Goal: Transaction & Acquisition: Subscribe to service/newsletter

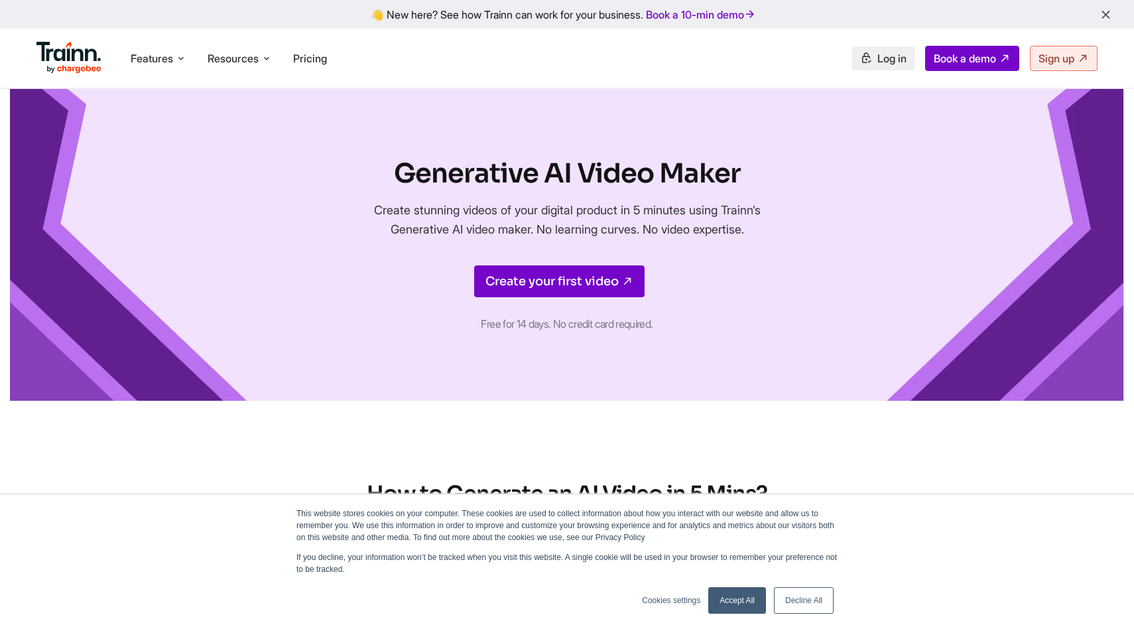
click at [893, 63] on span "Log in" at bounding box center [891, 58] width 29 height 13
click at [1041, 56] on span "Sign up" at bounding box center [1057, 58] width 36 height 13
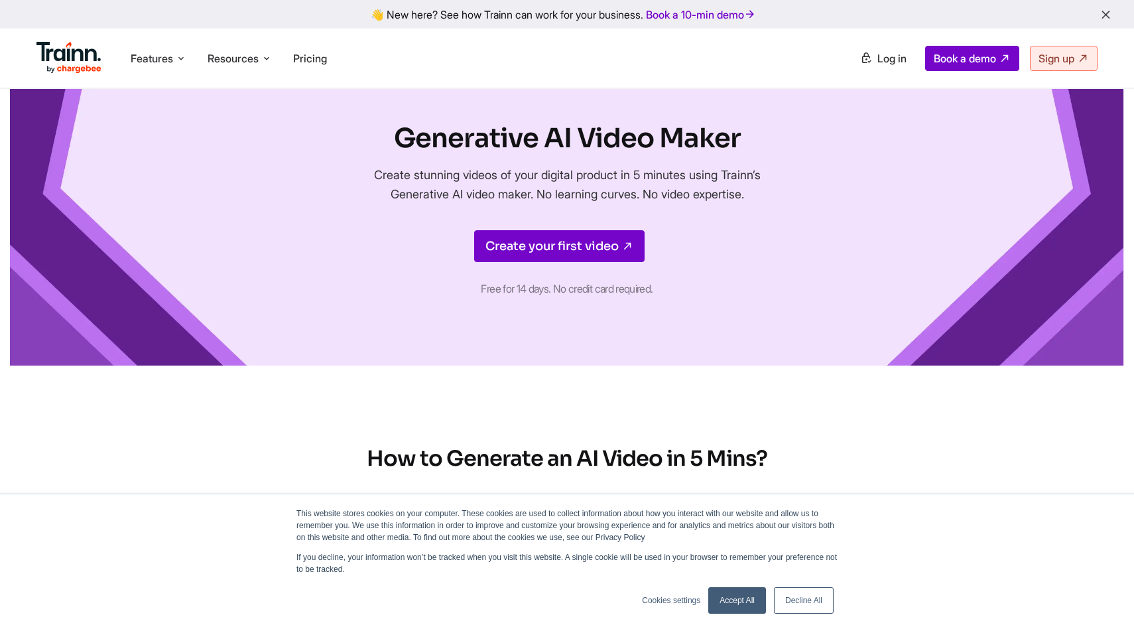
scroll to position [50, 0]
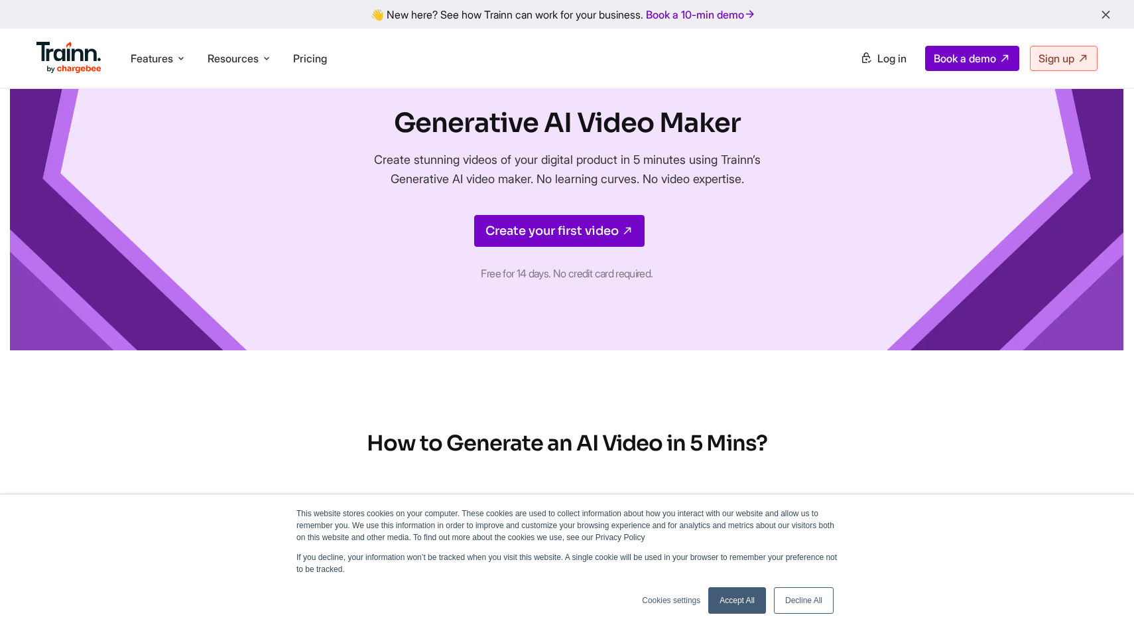
click at [792, 590] on link "Decline All" at bounding box center [804, 600] width 60 height 27
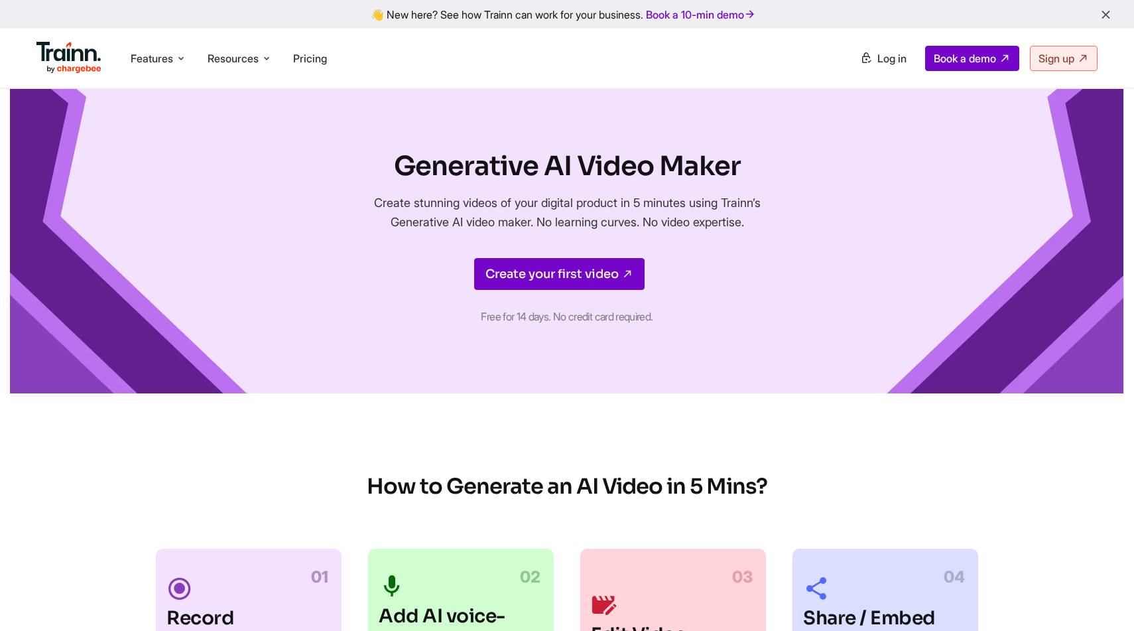
scroll to position [0, 0]
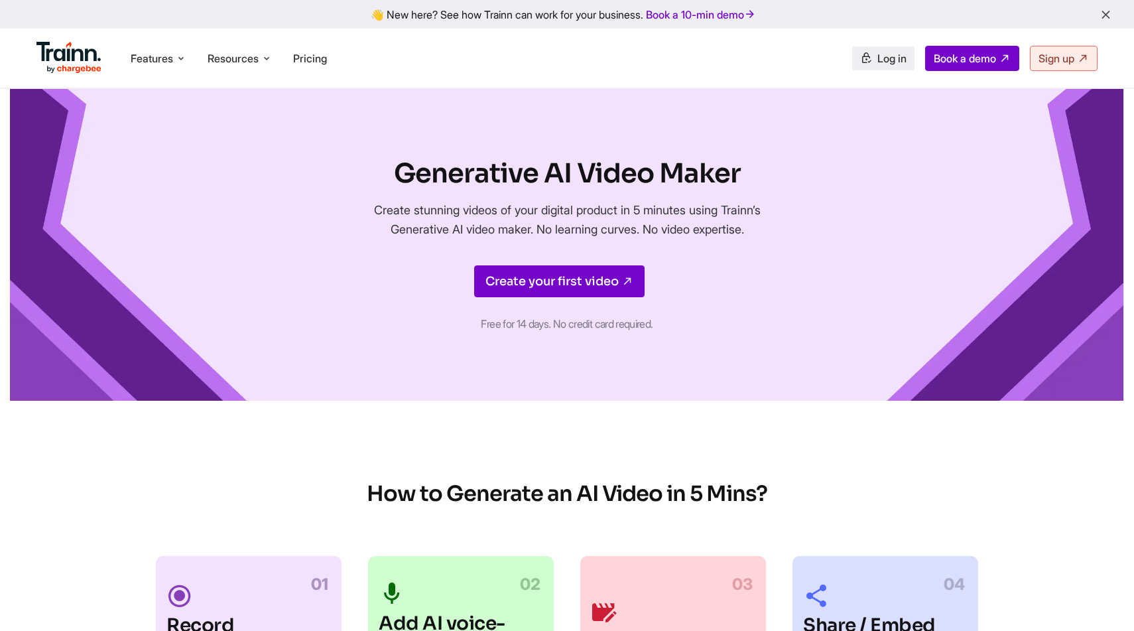
click at [881, 58] on span "Log in" at bounding box center [891, 58] width 29 height 13
click at [570, 294] on link "Create your first video" at bounding box center [559, 281] width 170 height 32
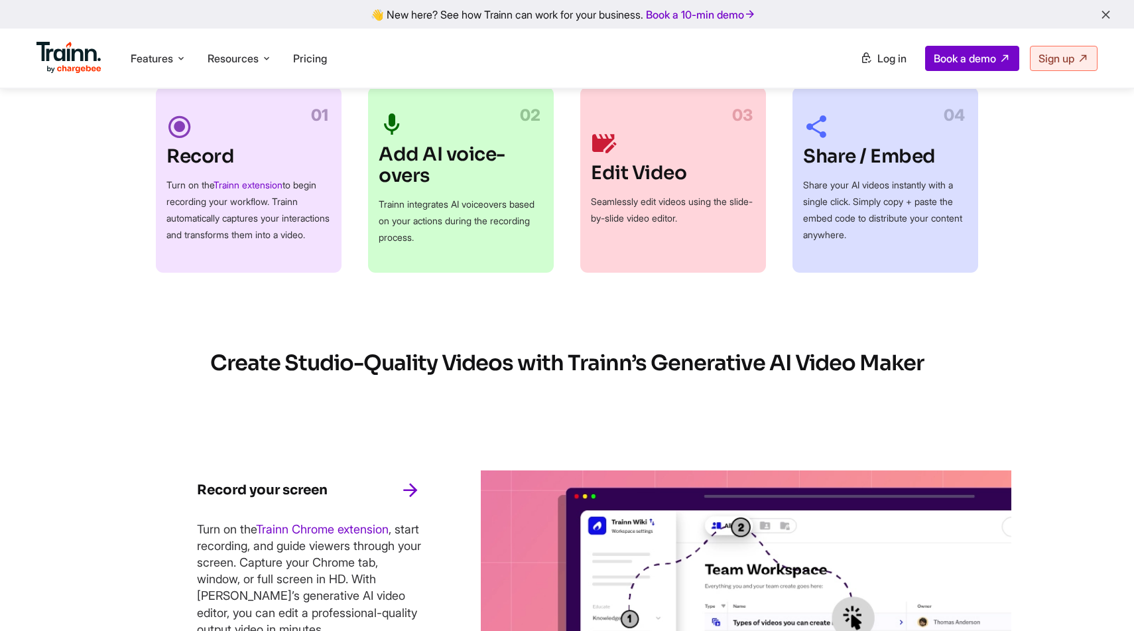
scroll to position [478, 0]
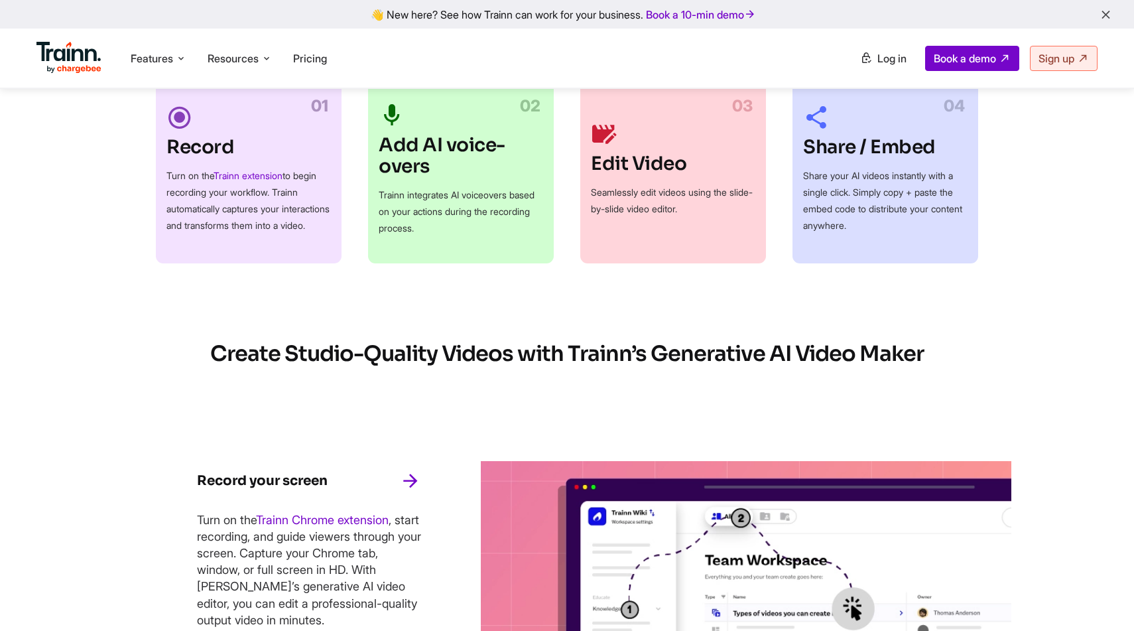
click at [292, 191] on p "Turn on the Trainn extension to begin recording your workflow. Trainn automatic…" at bounding box center [248, 200] width 164 height 66
click at [185, 137] on h3 "Record" at bounding box center [248, 147] width 164 height 21
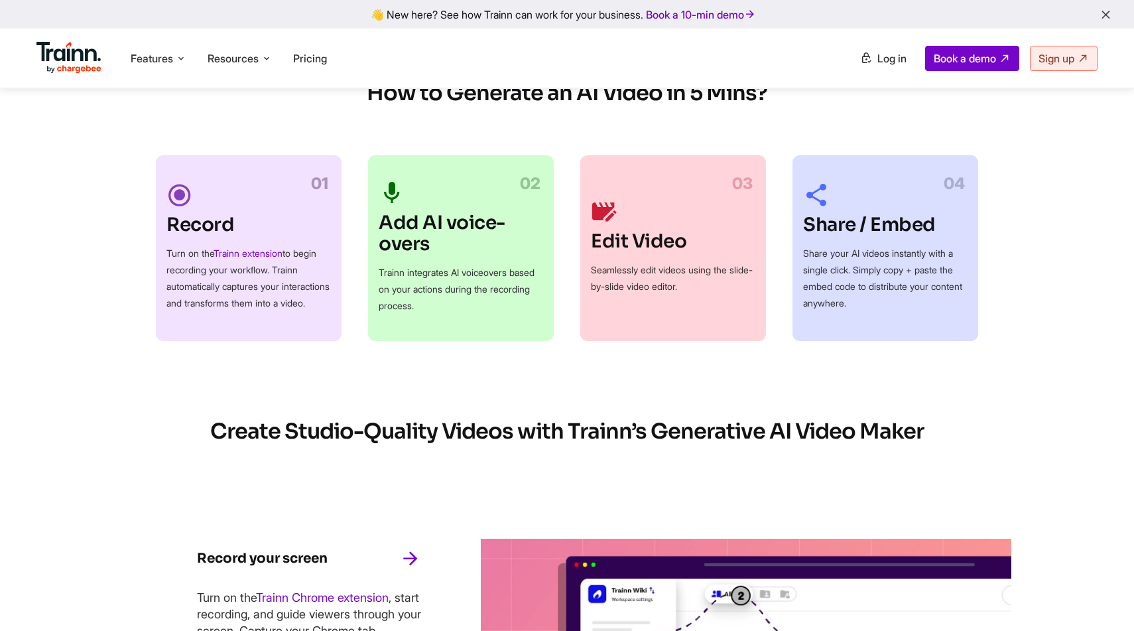
scroll to position [0, 0]
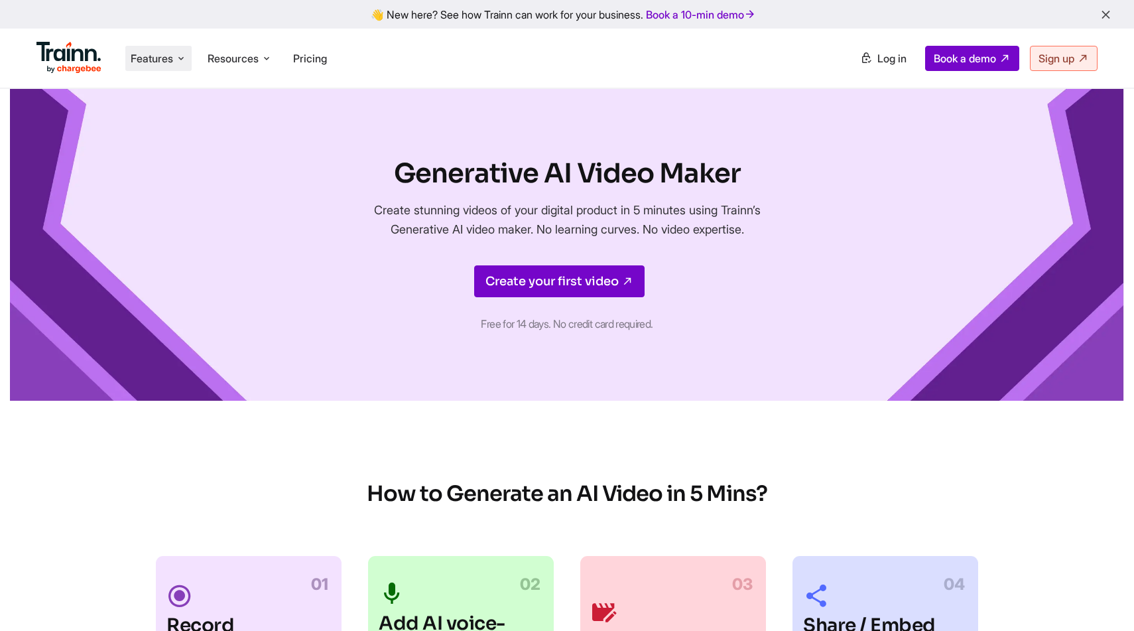
click at [170, 59] on span "Features" at bounding box center [152, 58] width 42 height 15
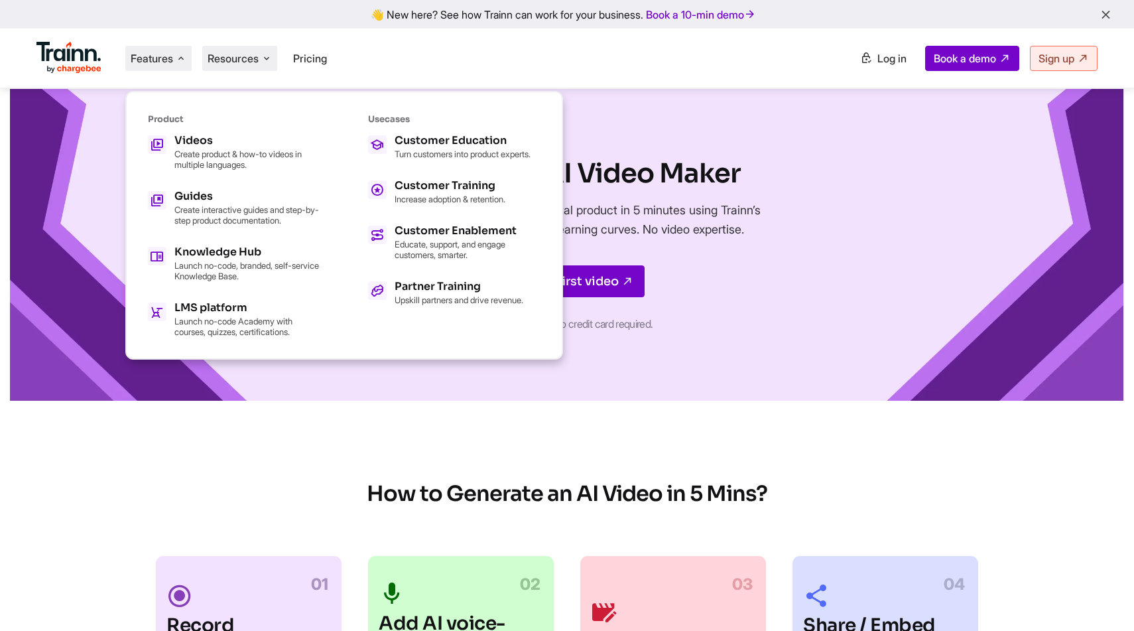
click at [250, 53] on span "Resources" at bounding box center [233, 58] width 51 height 15
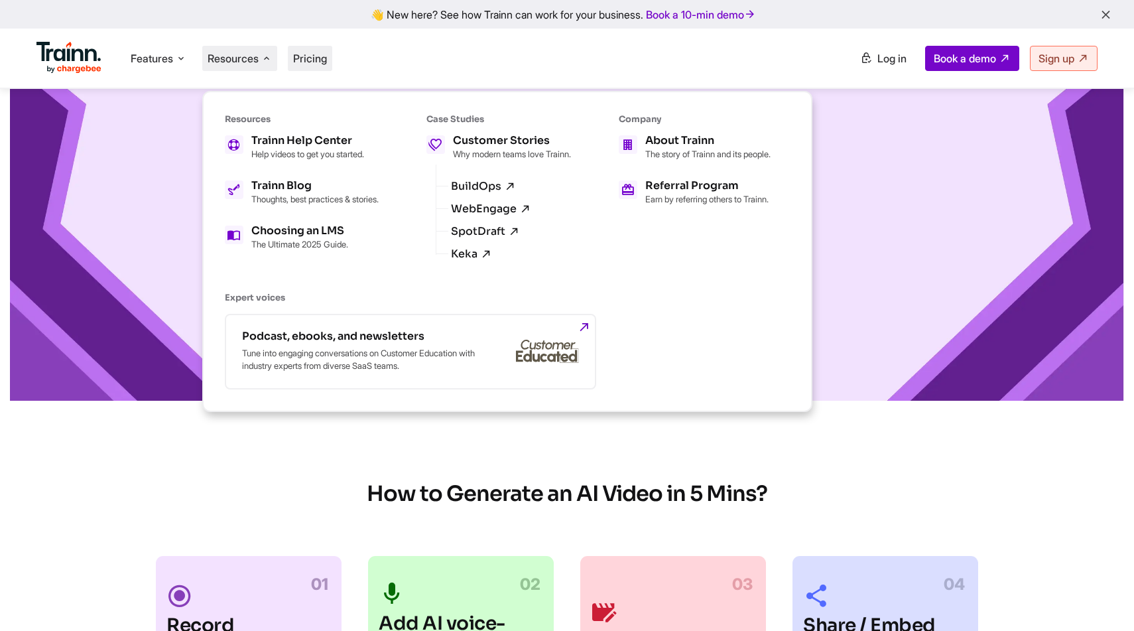
click at [310, 62] on span "Pricing" at bounding box center [310, 58] width 34 height 13
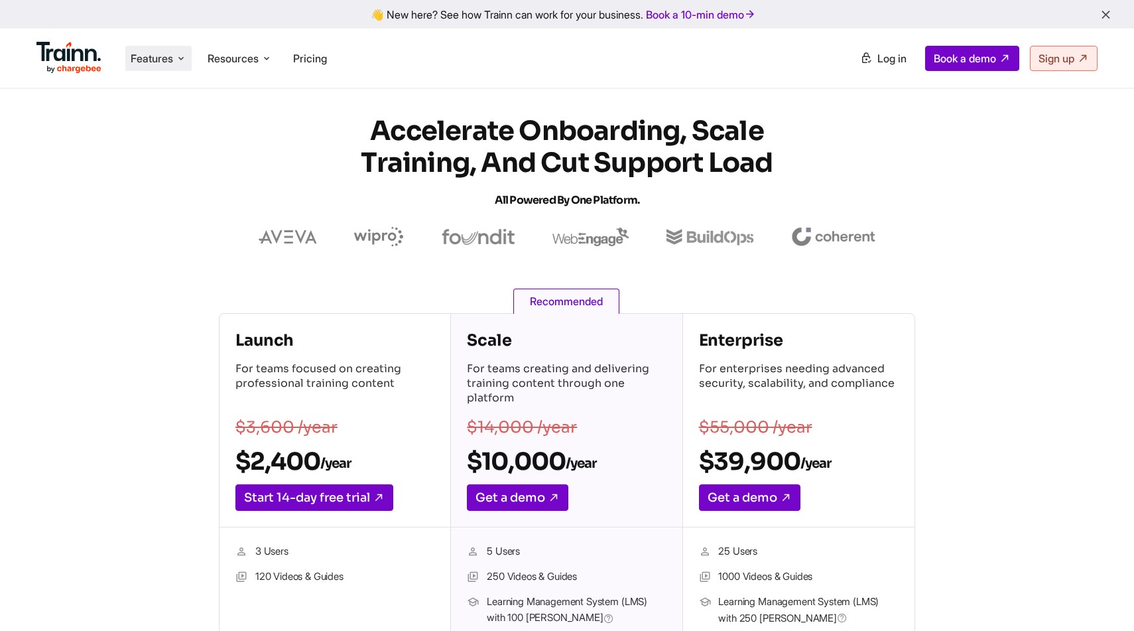
click at [178, 65] on icon at bounding box center [181, 58] width 11 height 13
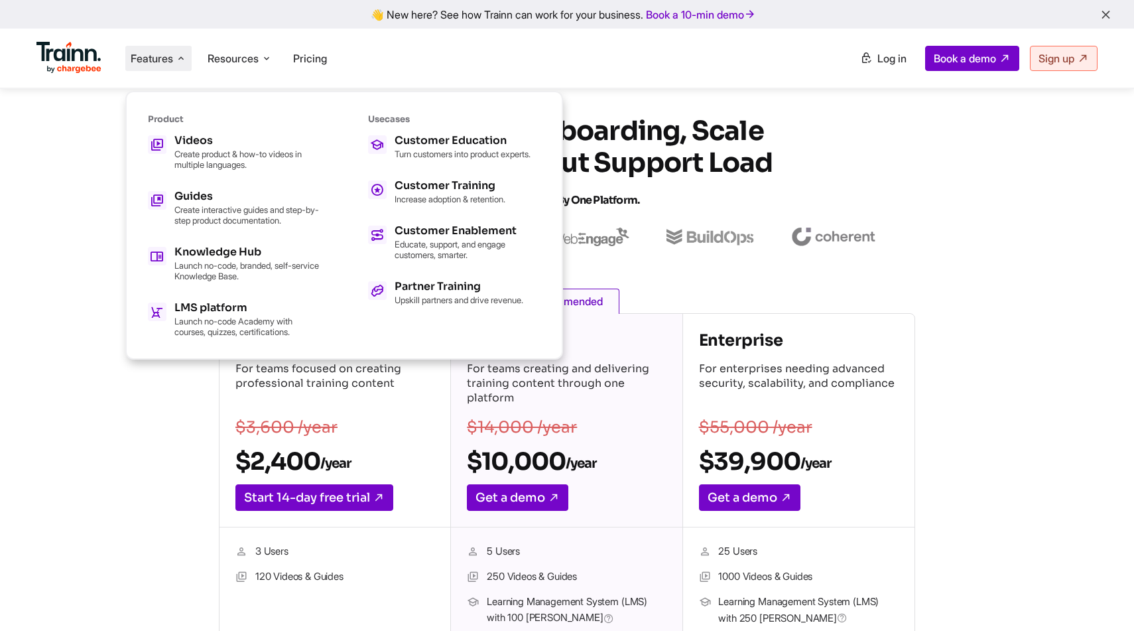
click at [80, 62] on img at bounding box center [68, 58] width 65 height 32
